Goal: Transaction & Acquisition: Purchase product/service

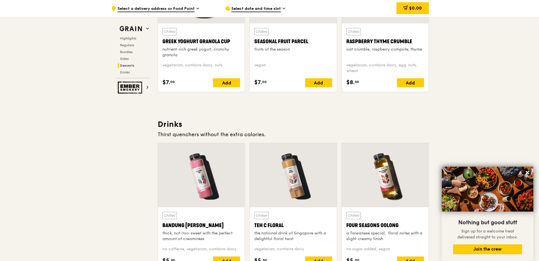
scroll to position [1865, 0]
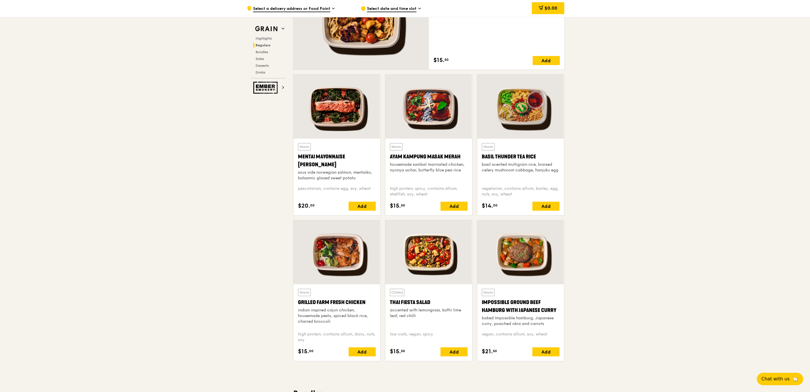
scroll to position [411, 0]
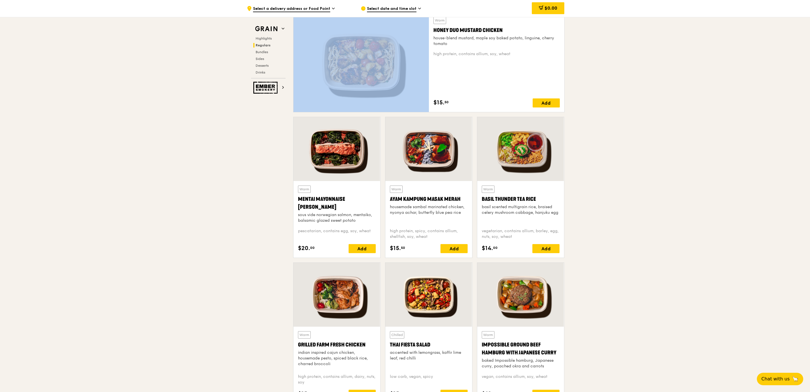
drag, startPoint x: 292, startPoint y: 24, endPoint x: 335, endPoint y: 101, distance: 88.3
click at [335, 101] on div "Warm Honey Duo Mustard Chicken house-blend mustard, maple soy baked potato, lin…" at bounding box center [429, 64] width 276 height 105
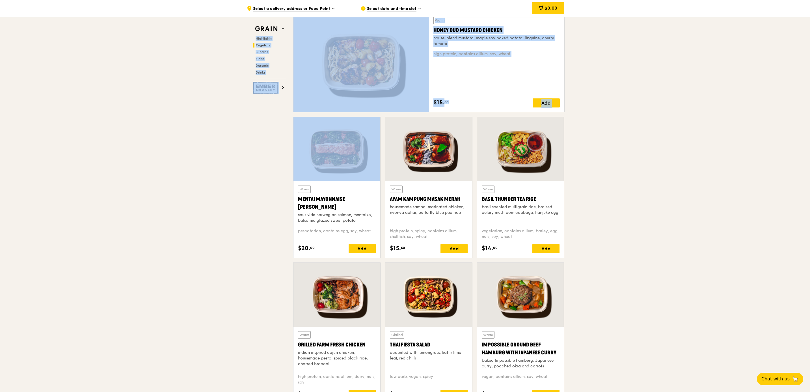
drag, startPoint x: 290, startPoint y: 24, endPoint x: 375, endPoint y: 163, distance: 163.0
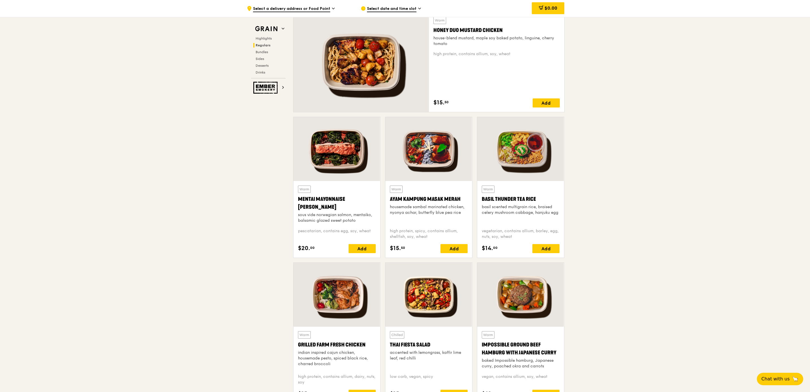
click at [539, 203] on div "Basil Thunder Tea Rice" at bounding box center [521, 199] width 78 height 8
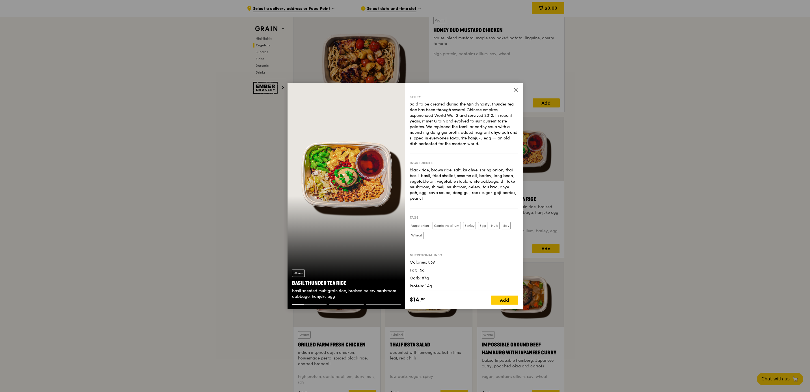
click at [513, 90] on icon at bounding box center [515, 89] width 5 height 5
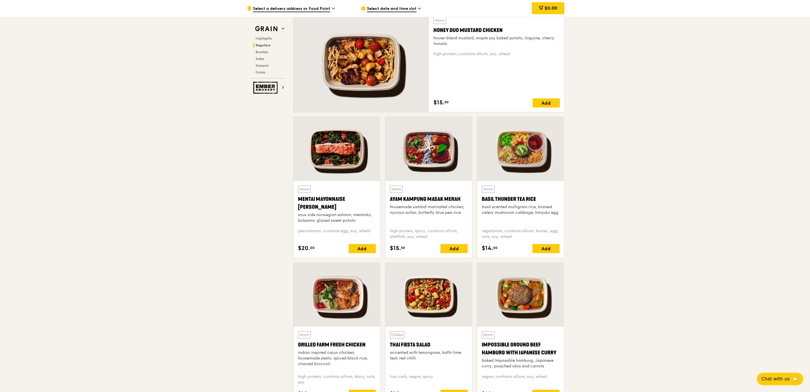
drag, startPoint x: 293, startPoint y: 31, endPoint x: 395, endPoint y: 204, distance: 200.8
drag, startPoint x: 395, startPoint y: 204, endPoint x: 642, endPoint y: 276, distance: 256.7
drag, startPoint x: 600, startPoint y: 384, endPoint x: 443, endPoint y: 227, distance: 222.4
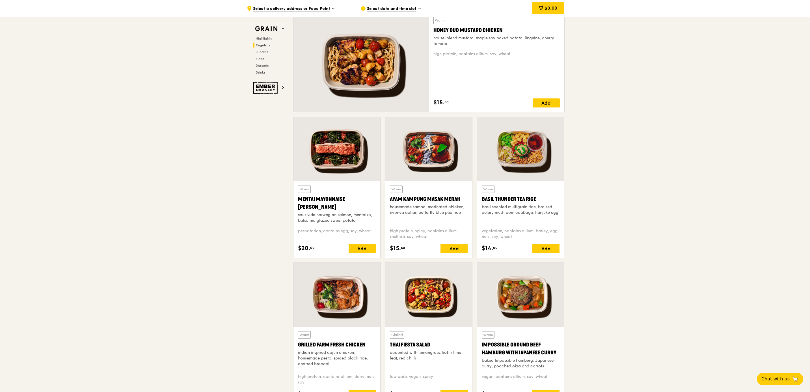
drag, startPoint x: 443, startPoint y: 227, endPoint x: 657, endPoint y: 282, distance: 221.7
